Goal: Answer question/provide support

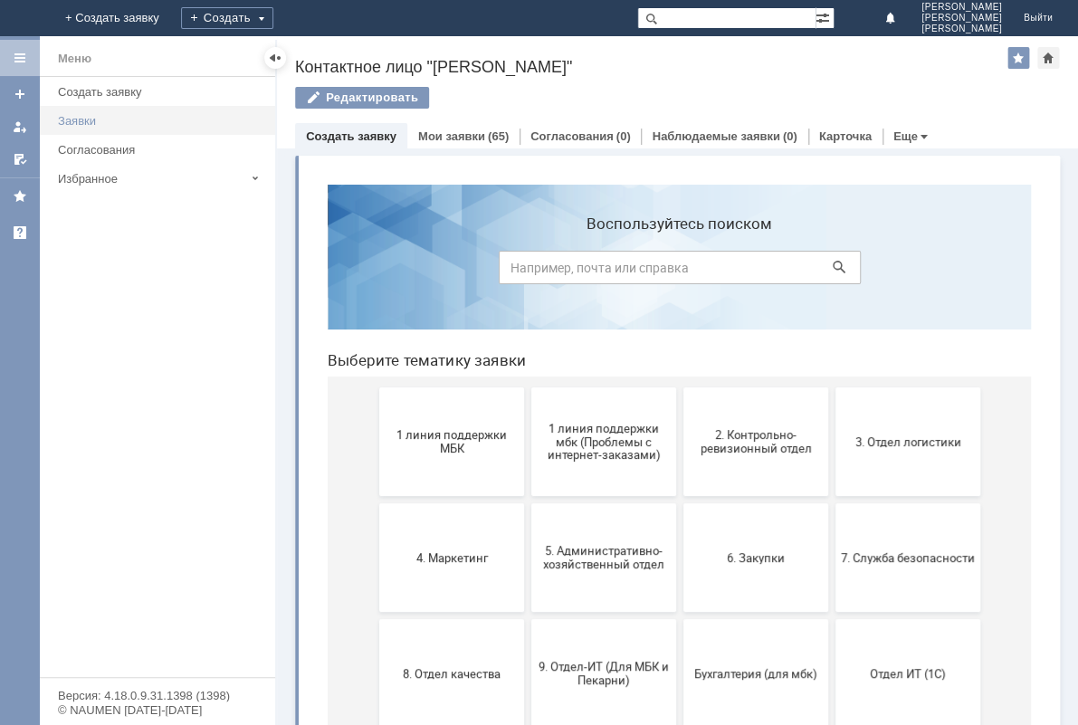
click at [97, 121] on div "Заявки" at bounding box center [161, 121] width 206 height 14
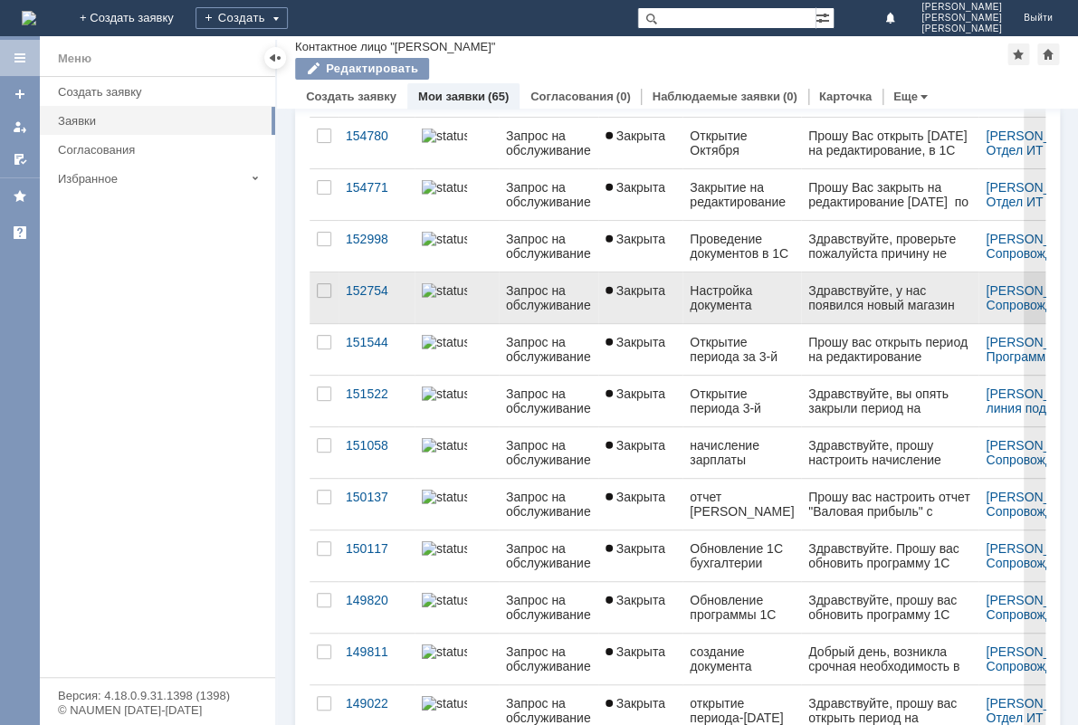
click at [731, 290] on div "Настройка документа "Поступление от продаж по платежным картам"" at bounding box center [741, 297] width 104 height 29
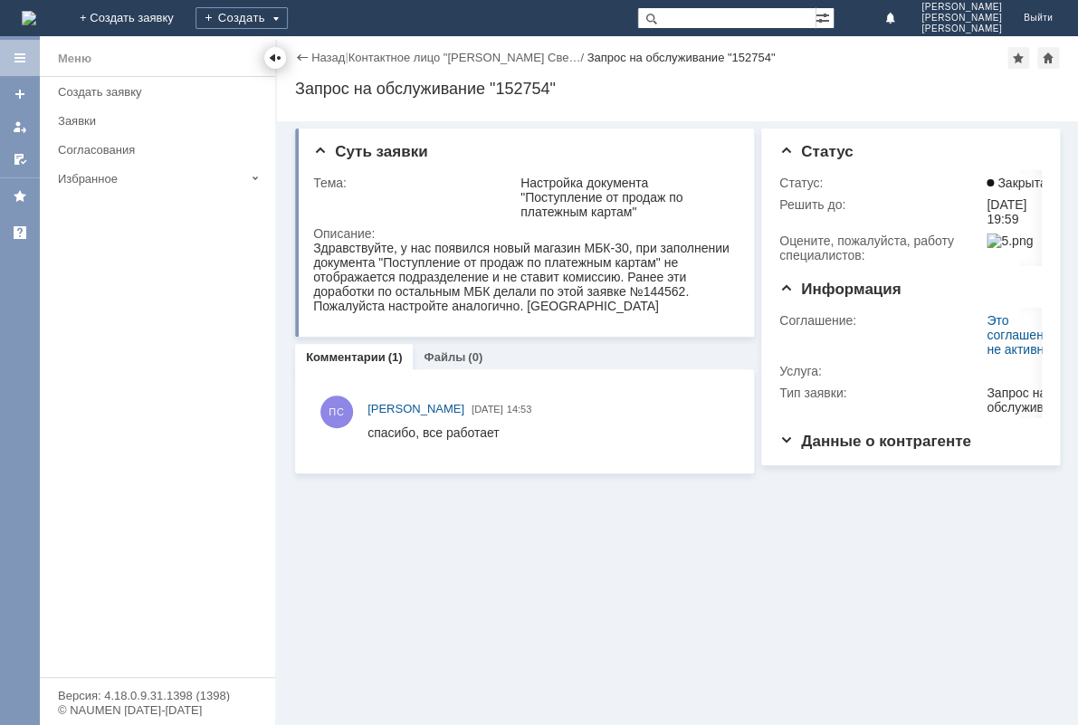
click at [280, 57] on div at bounding box center [275, 58] width 14 height 14
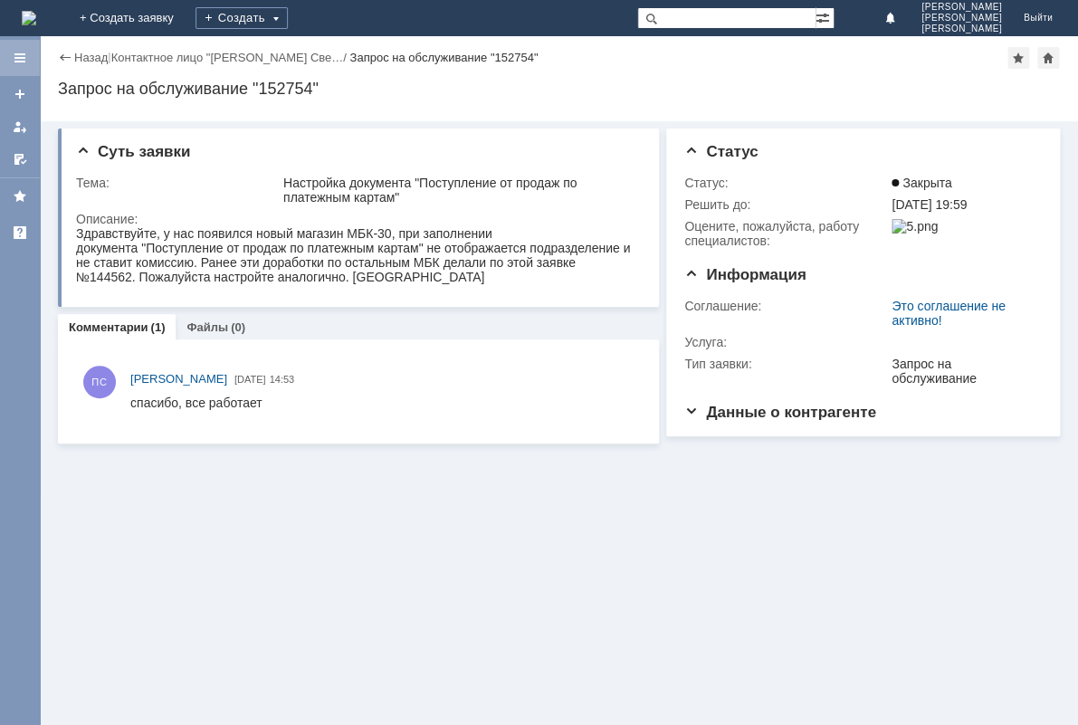
click at [21, 59] on div at bounding box center [20, 58] width 14 height 14
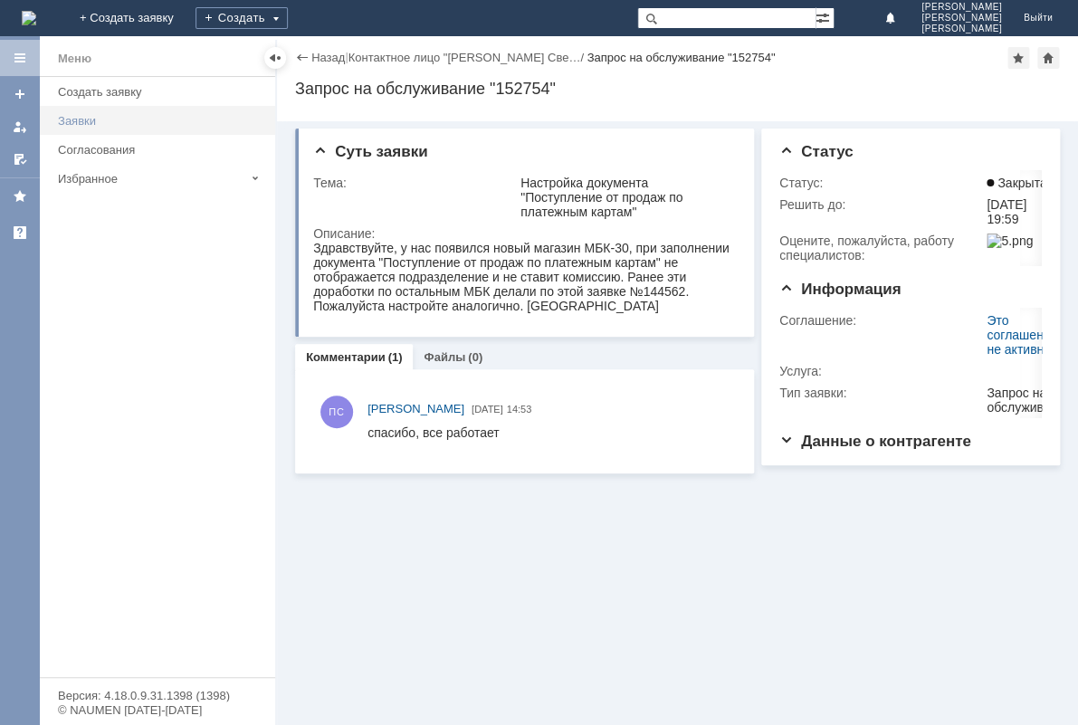
click at [86, 128] on link "Заявки" at bounding box center [161, 121] width 221 height 28
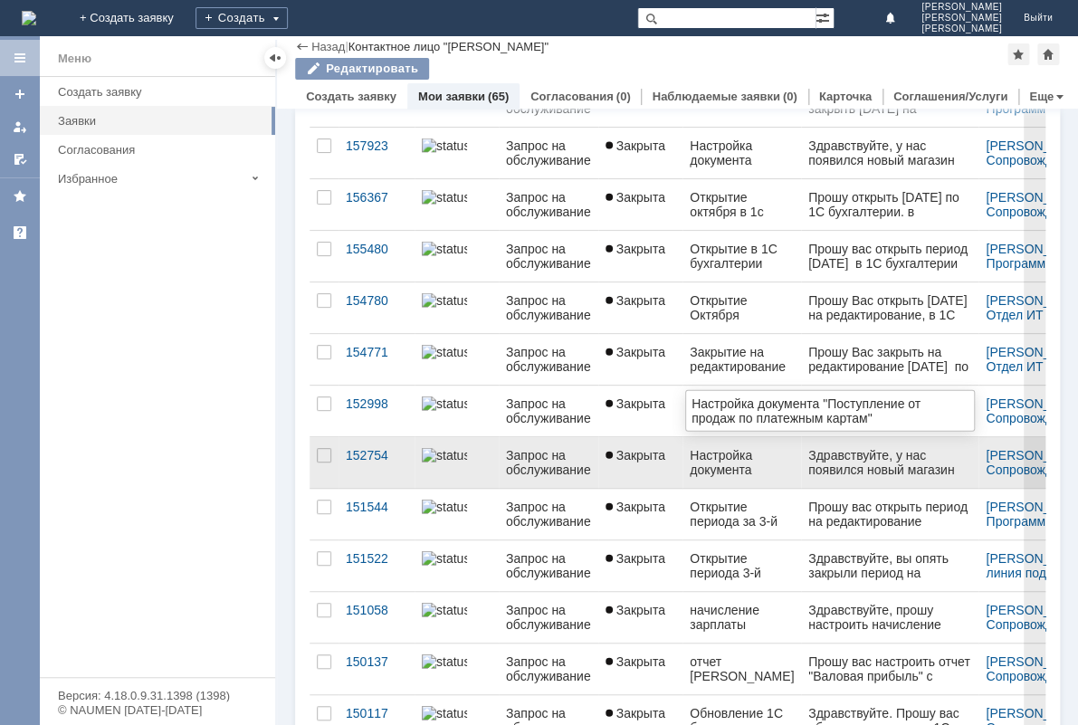
click at [717, 449] on div "Настройка документа "Поступление от продаж по платежным картам"" at bounding box center [741, 462] width 104 height 29
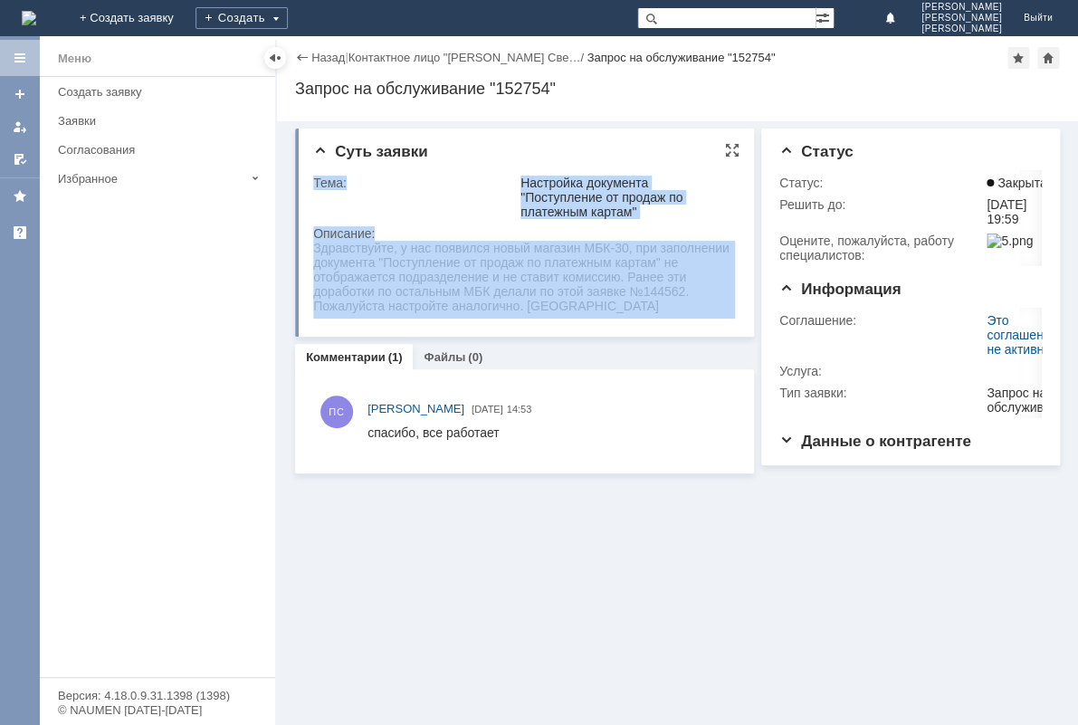
drag, startPoint x: 622, startPoint y: 487, endPoint x: 505, endPoint y: 305, distance: 216.1
click at [635, 309] on div "Здравствуйте, у нас появился новый магазин МБК-30, при заполнении документа "По…" at bounding box center [524, 277] width 422 height 72
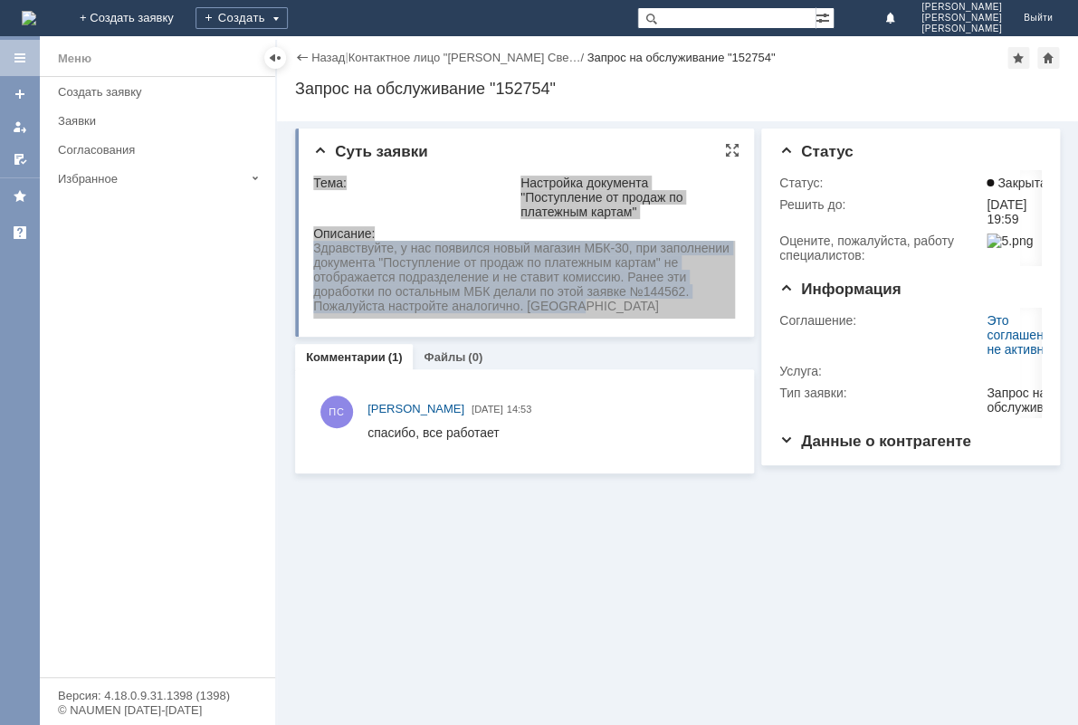
drag, startPoint x: 584, startPoint y: 314, endPoint x: 316, endPoint y: 252, distance: 274.8
click at [316, 252] on div "Здравствуйте, у нас появился новый магазин МБК-30, при заполнении документа "По…" at bounding box center [524, 277] width 422 height 72
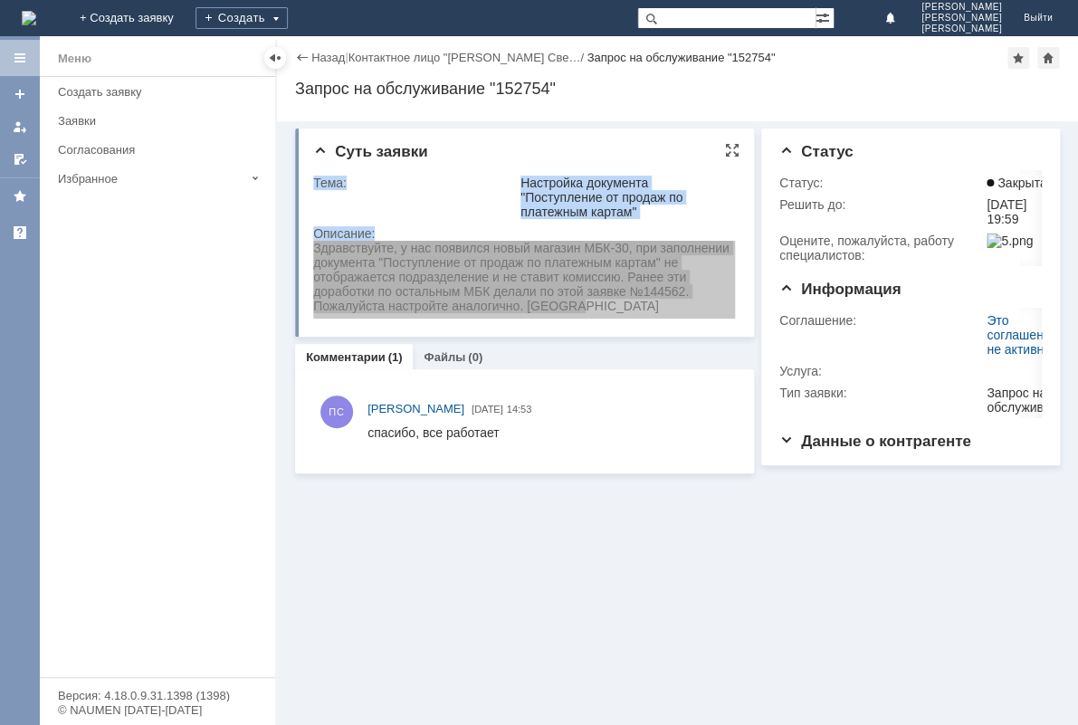
click at [442, 223] on td "Описание:" at bounding box center [524, 273] width 422 height 100
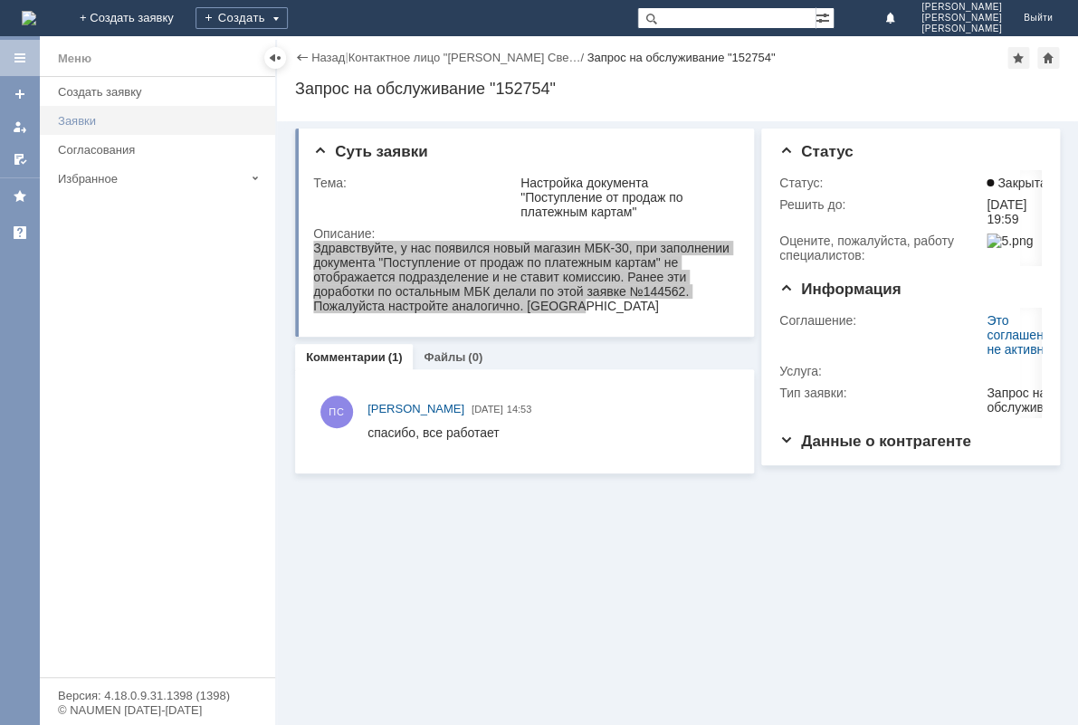
click at [66, 121] on div "Заявки" at bounding box center [161, 121] width 206 height 14
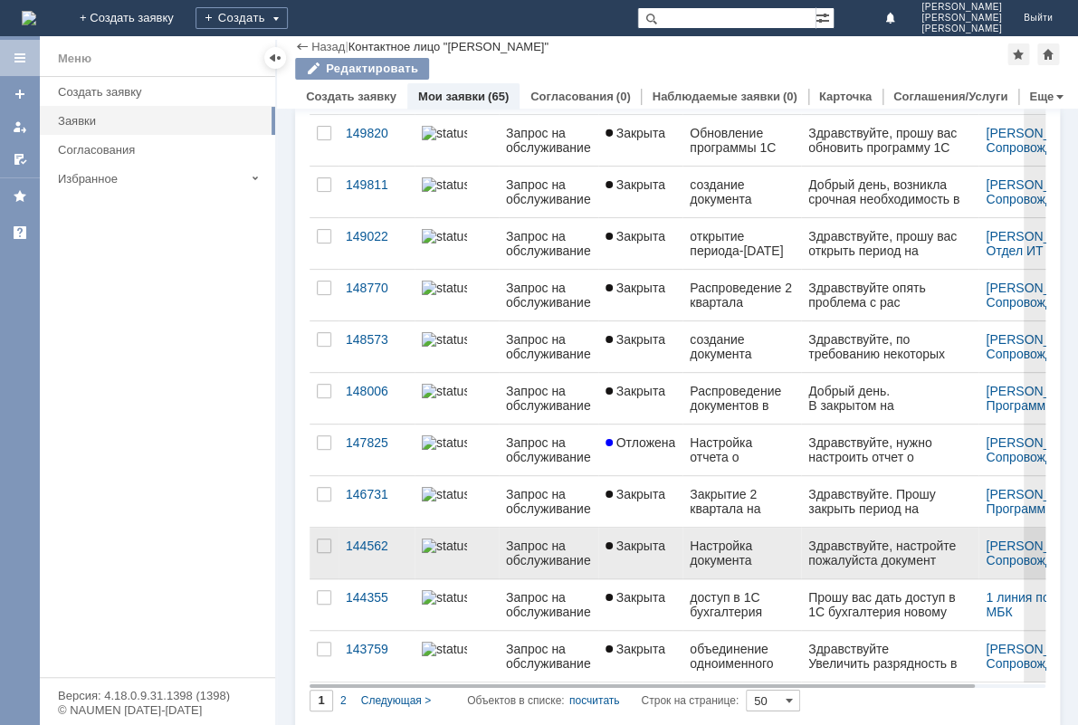
click at [549, 545] on div "Запрос на обслуживание" at bounding box center [548, 552] width 85 height 29
